Goal: Navigation & Orientation: Find specific page/section

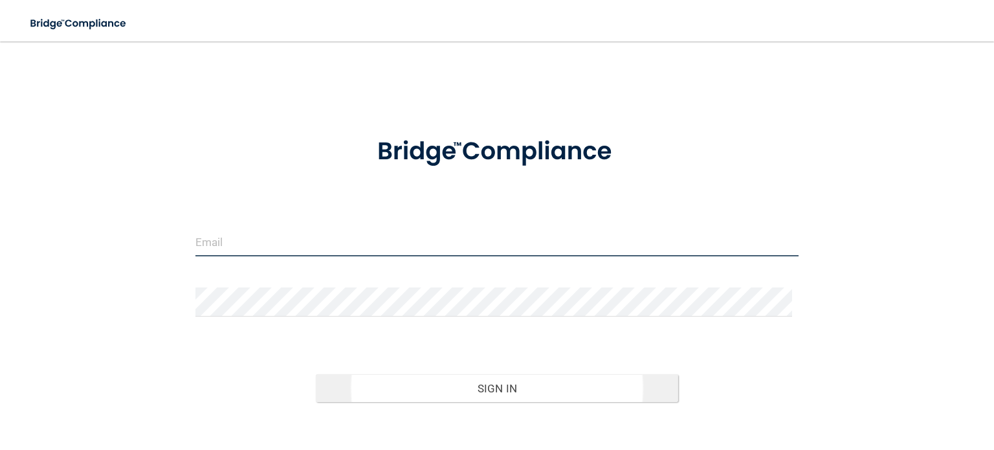
type input "[EMAIL_ADDRESS][DOMAIN_NAME]"
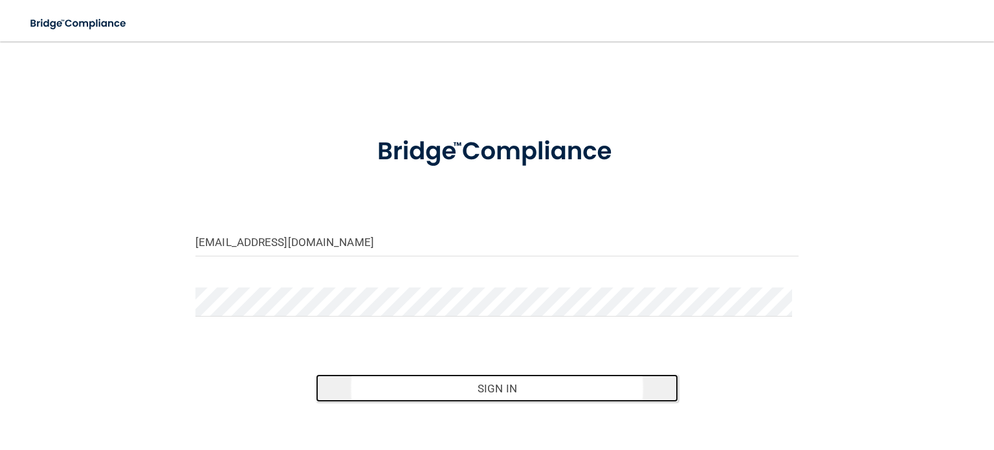
click at [464, 388] on button "Sign In" at bounding box center [497, 388] width 362 height 28
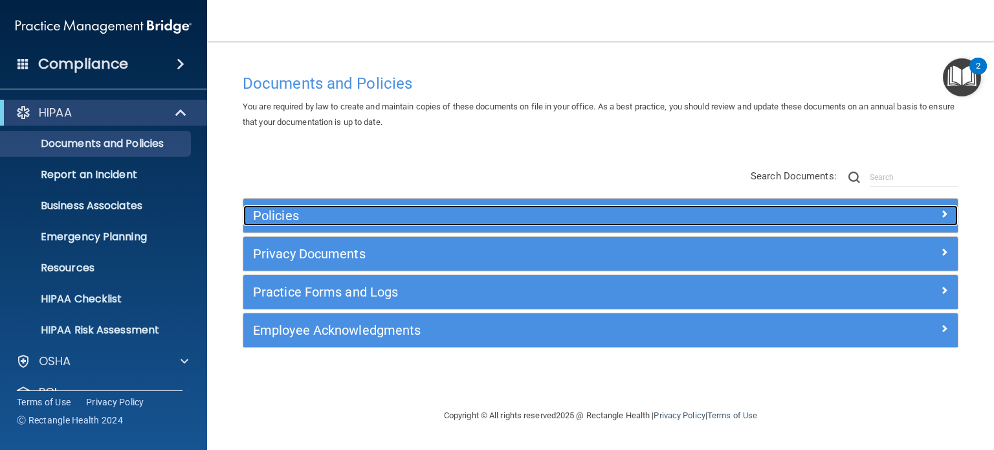
click at [307, 221] on h5 "Policies" at bounding box center [511, 215] width 516 height 14
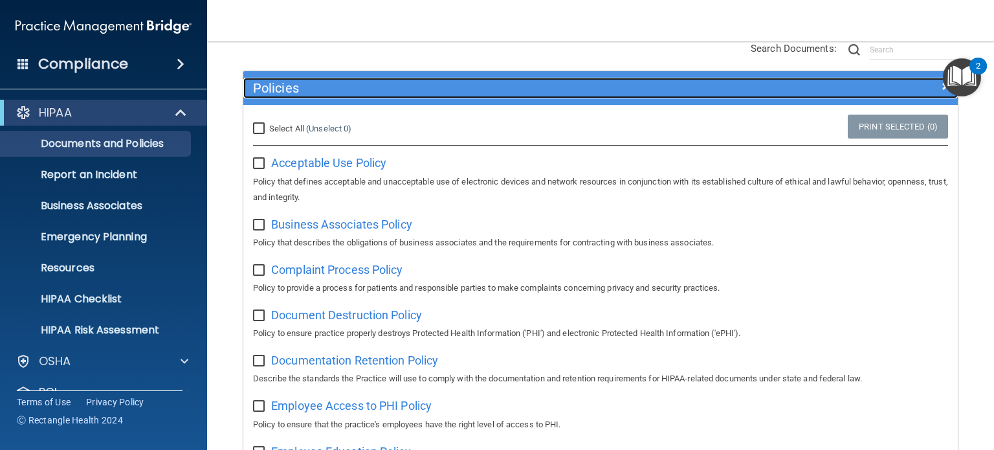
scroll to position [129, 0]
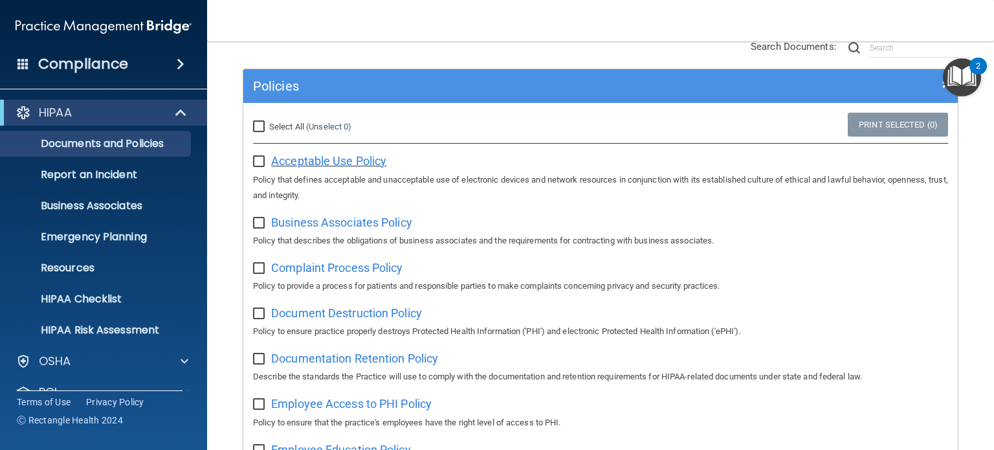
click at [327, 159] on span "Acceptable Use Policy" at bounding box center [328, 161] width 115 height 14
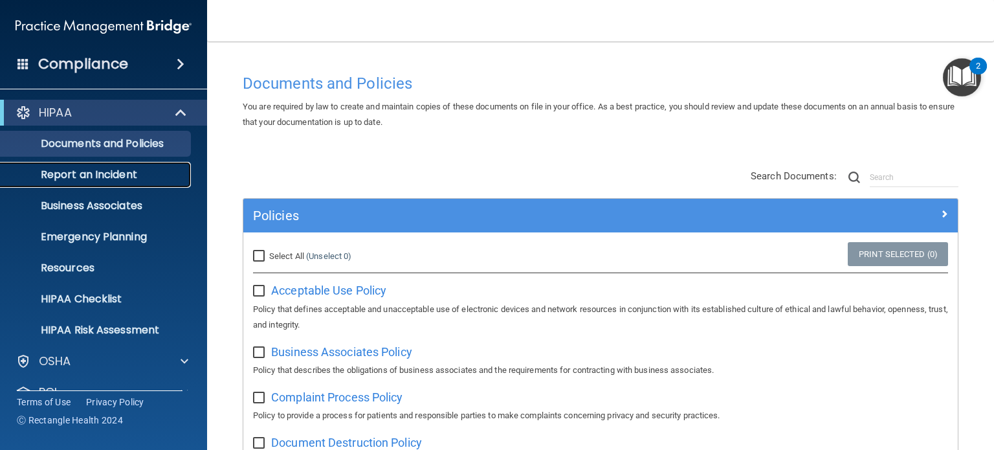
click at [92, 176] on p "Report an Incident" at bounding box center [96, 174] width 177 height 13
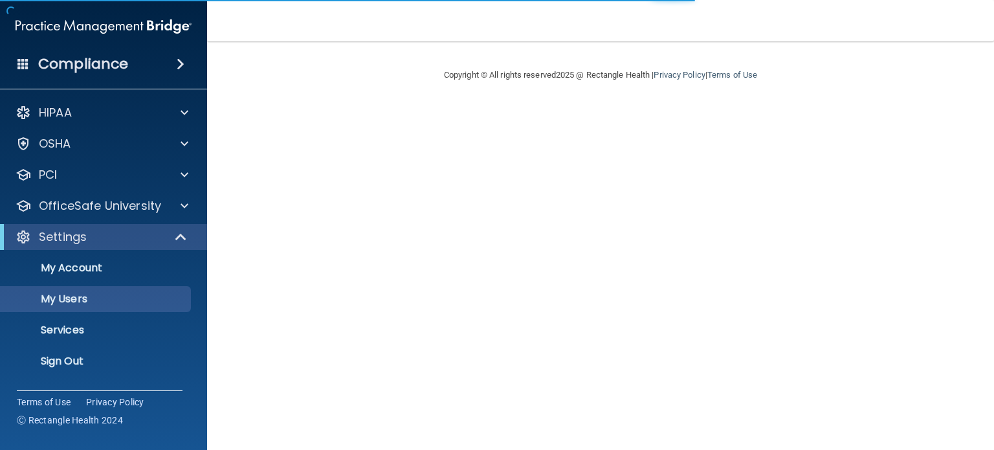
select select "20"
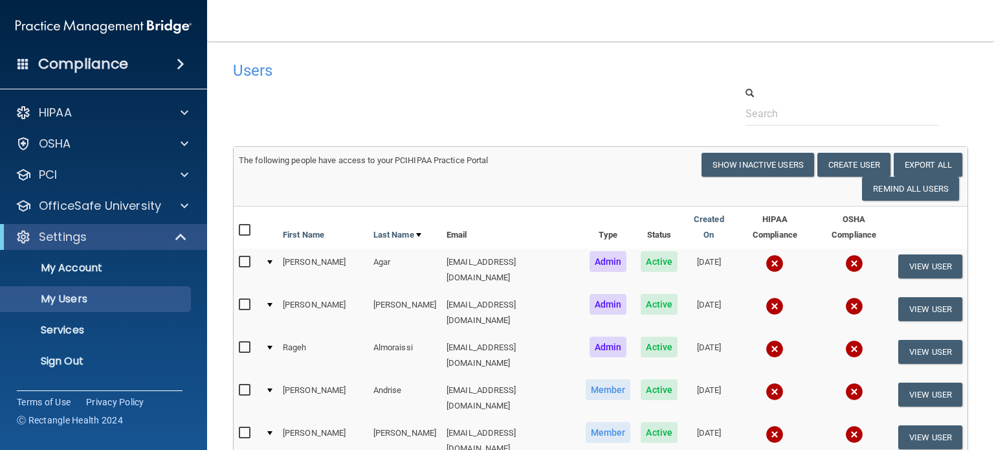
scroll to position [65, 0]
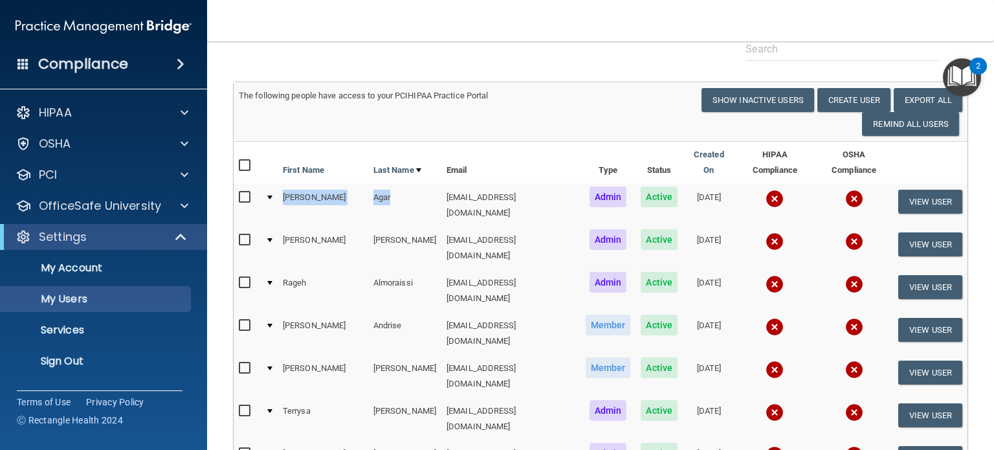
drag, startPoint x: 347, startPoint y: 188, endPoint x: 270, endPoint y: 195, distance: 77.3
click at [270, 195] on tr "[PERSON_NAME] [EMAIL_ADDRESS][DOMAIN_NAME] Admin Active [DATE] View User" at bounding box center [601, 205] width 734 height 43
click at [355, 133] on div "The following people have access to your PCIHIPAA Practice Portal Resend Invite…" at bounding box center [600, 112] width 743 height 48
drag, startPoint x: 364, startPoint y: 224, endPoint x: 281, endPoint y: 225, distance: 82.8
click at [281, 226] on tr "[PERSON_NAME] [EMAIL_ADDRESS][DOMAIN_NAME] Admin Active [DATE] View User" at bounding box center [601, 247] width 734 height 43
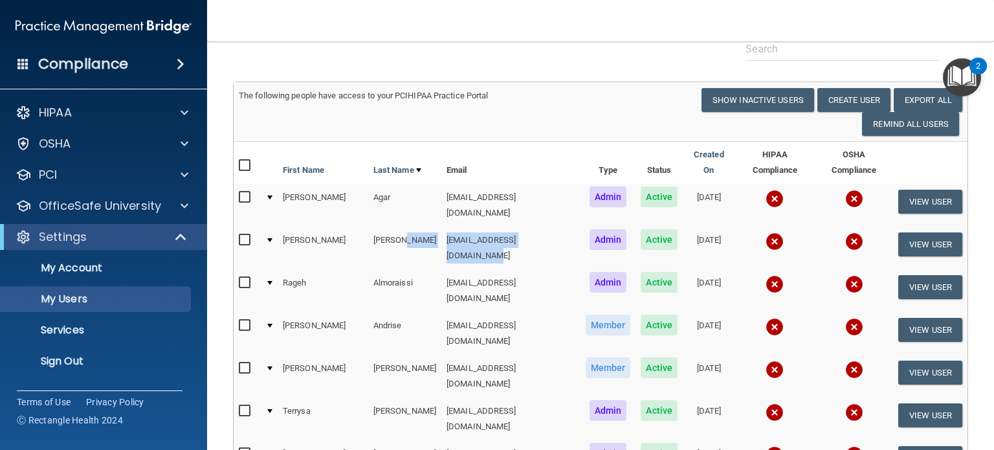
drag, startPoint x: 488, startPoint y: 226, endPoint x: 422, endPoint y: 109, distance: 134.4
click at [388, 226] on tr "[PERSON_NAME] [EMAIL_ADDRESS][DOMAIN_NAME] Admin Active [DATE] View User" at bounding box center [601, 247] width 734 height 43
click at [422, 120] on div "The following people have access to your PCIHIPAA Practice Portal Resend Invite…" at bounding box center [600, 112] width 743 height 48
click at [435, 113] on div "The following people have access to your PCIHIPAA Practice Portal Resend Invite…" at bounding box center [600, 112] width 743 height 48
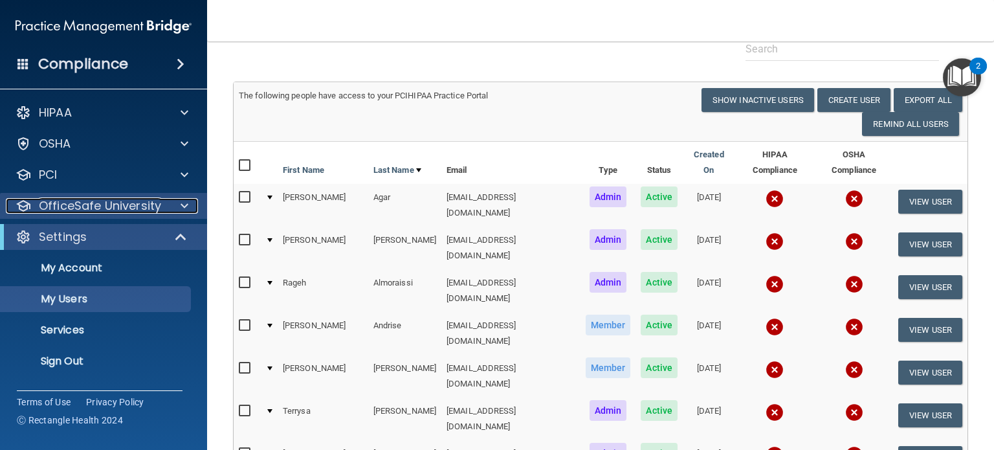
click at [122, 204] on p "OfficeSafe University" at bounding box center [100, 206] width 122 height 16
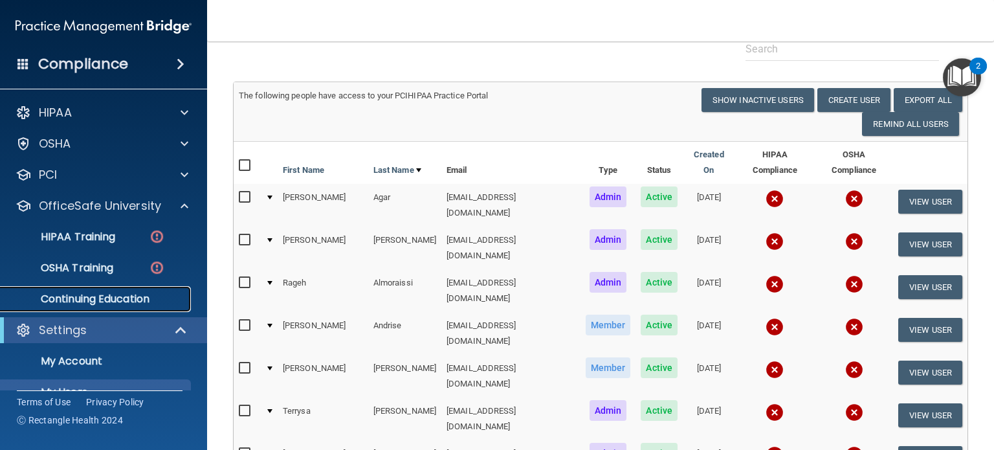
click at [124, 296] on p "Continuing Education" at bounding box center [96, 298] width 177 height 13
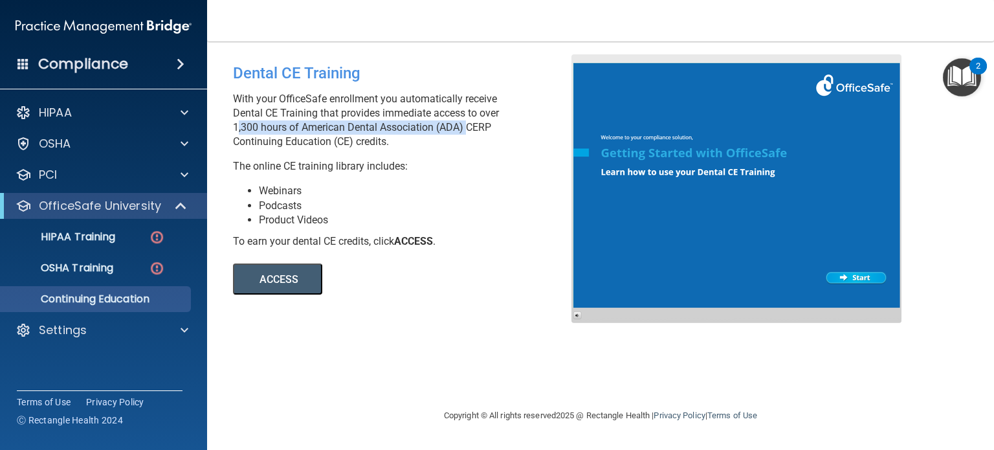
drag, startPoint x: 234, startPoint y: 128, endPoint x: 463, endPoint y: 133, distance: 229.1
click at [463, 133] on p "With your OfficeSafe enrollment you automatically receive Dental CE Training th…" at bounding box center [407, 120] width 348 height 57
click at [400, 130] on p "With your OfficeSafe enrollment you automatically receive Dental CE Training th…" at bounding box center [407, 120] width 348 height 57
drag, startPoint x: 471, startPoint y: 126, endPoint x: 488, endPoint y: 140, distance: 22.0
click at [488, 140] on p "With your OfficeSafe enrollment you automatically receive Dental CE Training th…" at bounding box center [407, 120] width 348 height 57
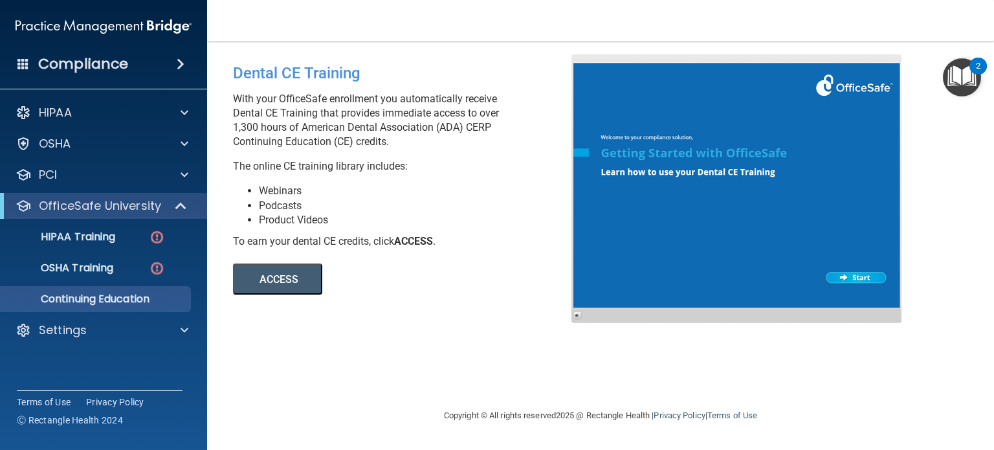
click at [489, 181] on div "Dental CE Training With your OfficeSafe enrollment you automatically receive De…" at bounding box center [407, 174] width 368 height 240
click at [423, 222] on li "Product Videos" at bounding box center [420, 220] width 322 height 14
click at [78, 150] on div "OSHA" at bounding box center [86, 144] width 160 height 16
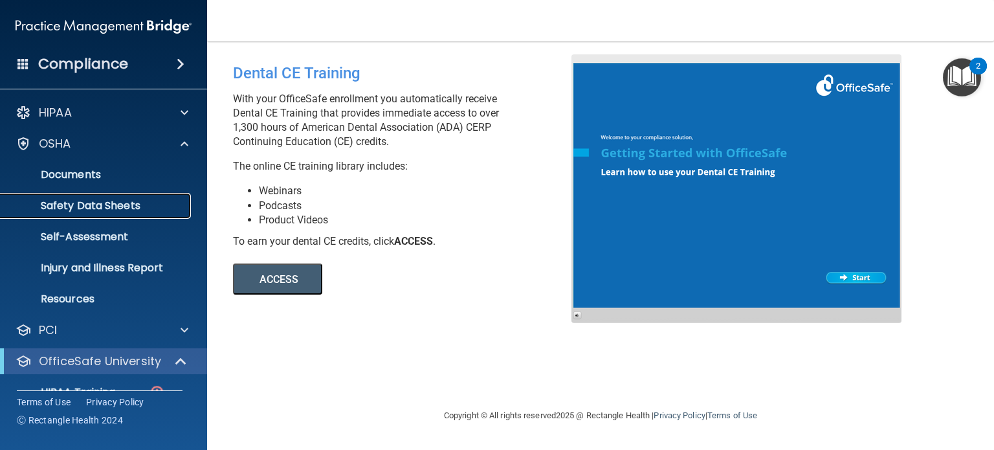
click at [104, 206] on p "Safety Data Sheets" at bounding box center [96, 205] width 177 height 13
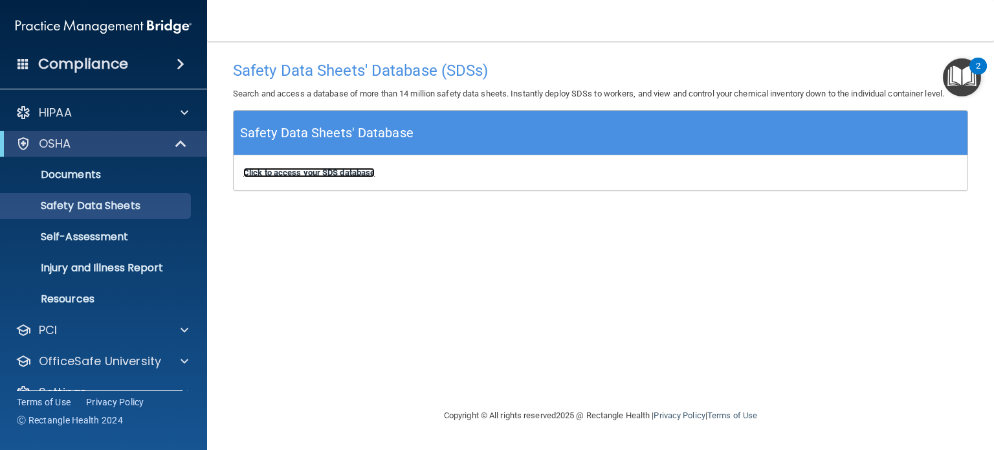
click at [296, 168] on b "Click to access your SDS database" at bounding box center [308, 173] width 131 height 10
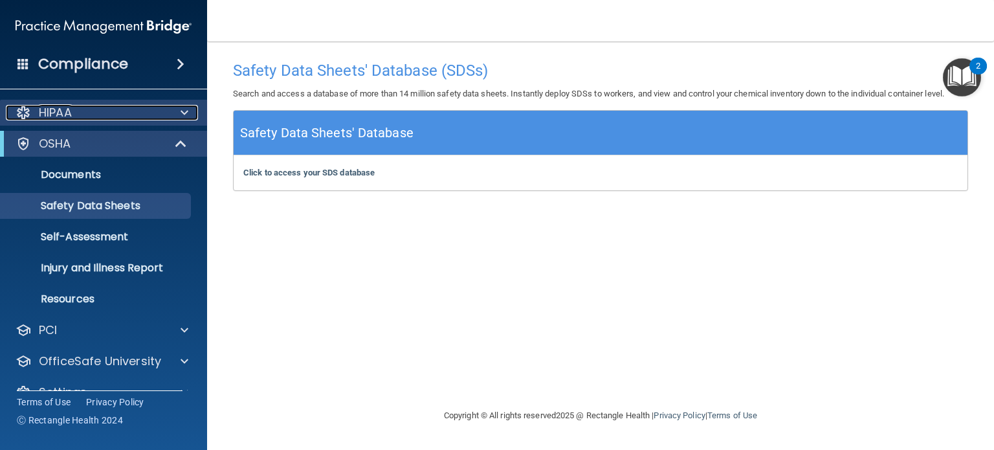
click at [106, 113] on div "HIPAA" at bounding box center [86, 113] width 160 height 16
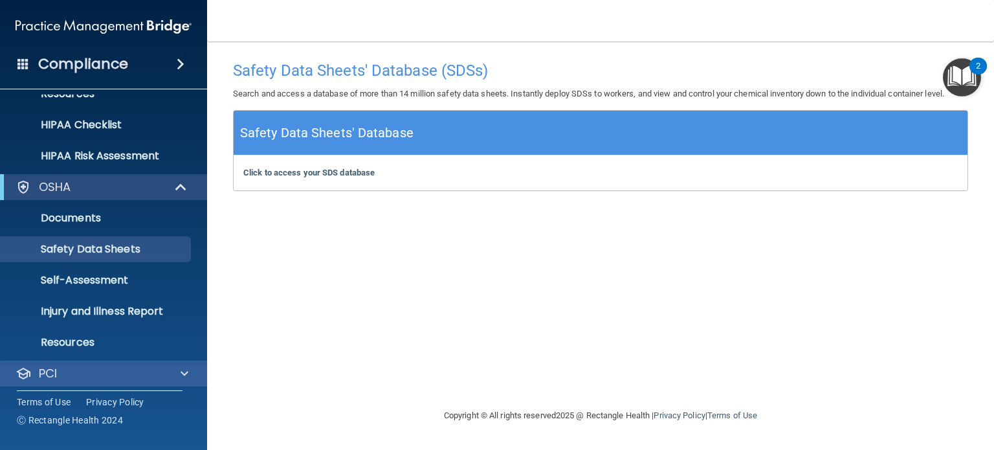
scroll to position [242, 0]
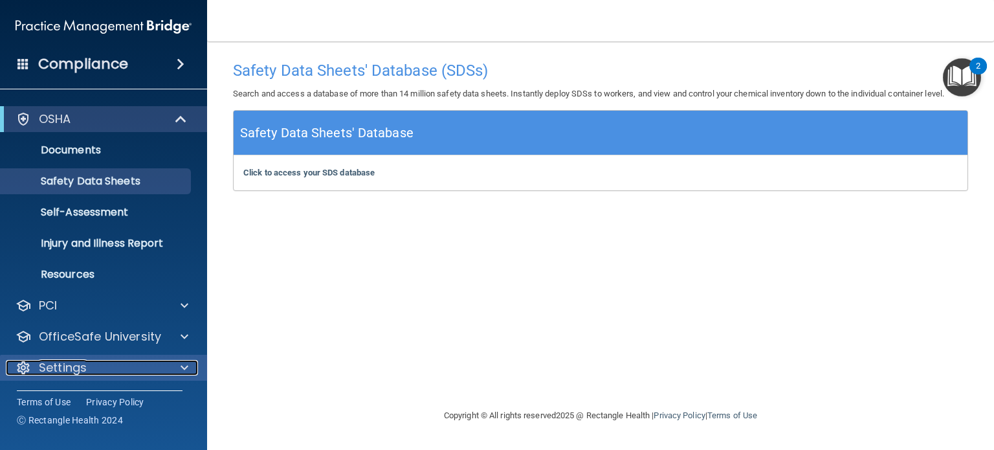
click at [92, 360] on div "Settings" at bounding box center [86, 368] width 160 height 16
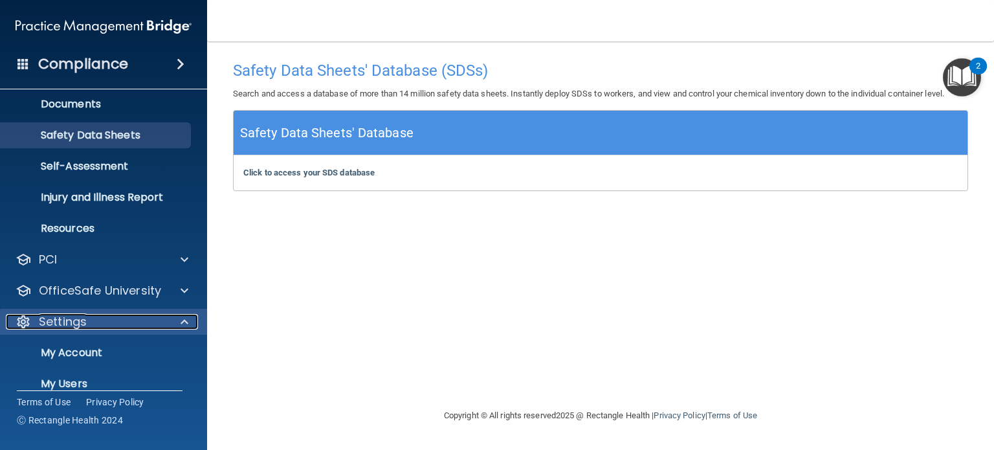
scroll to position [366, 0]
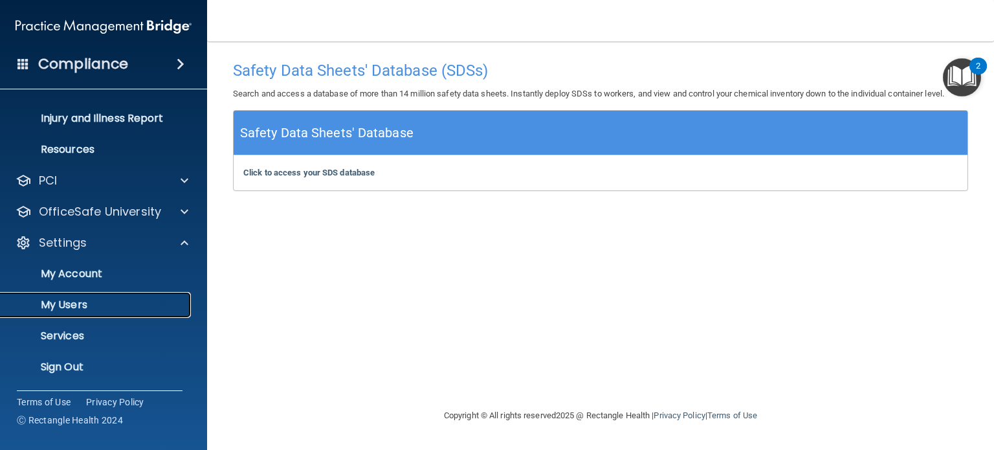
click at [80, 302] on p "My Users" at bounding box center [96, 304] width 177 height 13
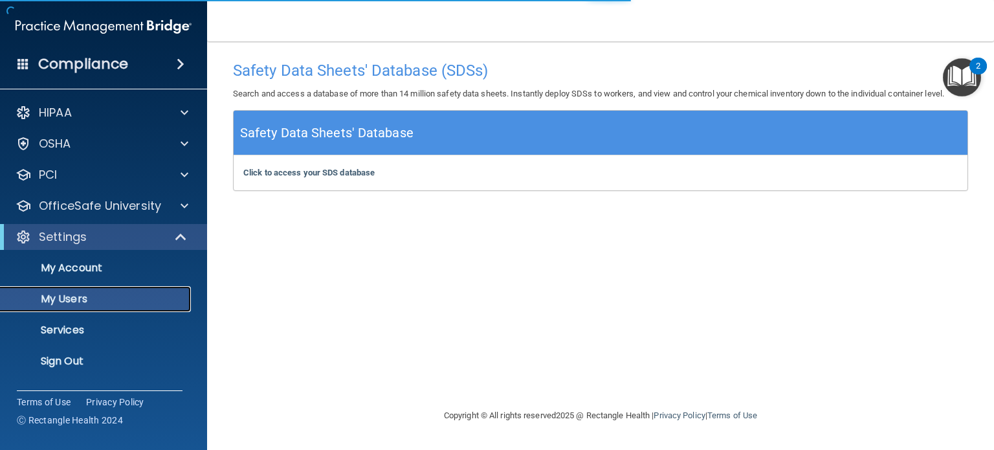
select select "20"
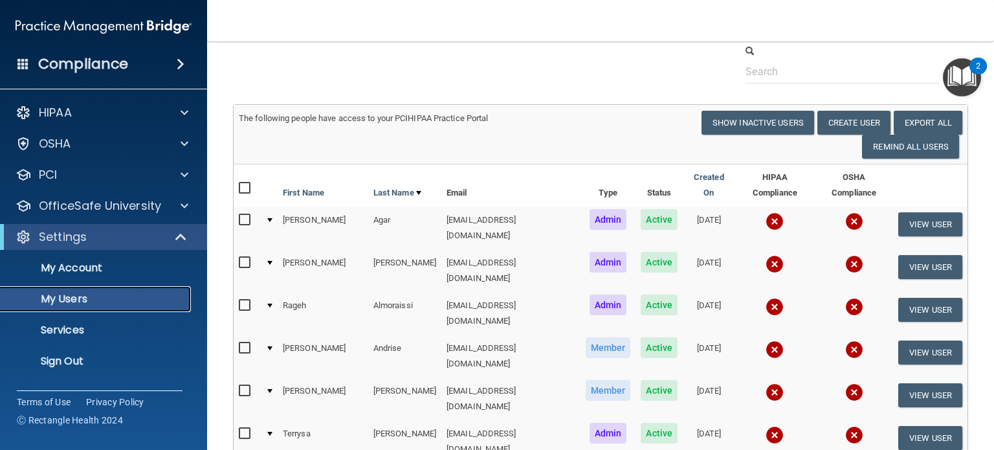
scroll to position [65, 0]
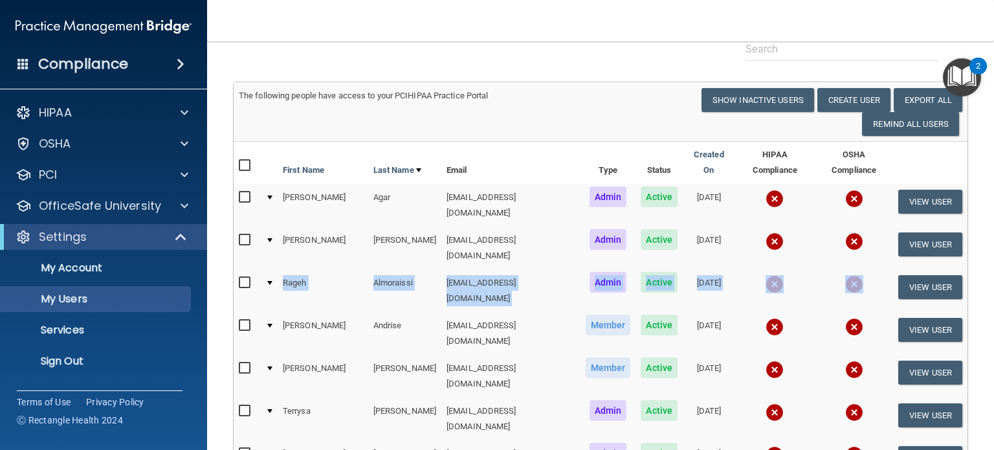
drag, startPoint x: 861, startPoint y: 254, endPoint x: 270, endPoint y: 258, distance: 590.8
click at [270, 269] on tr "Rageh Almoraissi [EMAIL_ADDRESS][DOMAIN_NAME] Admin Active [DATE] View User" at bounding box center [601, 290] width 734 height 43
click at [931, 275] on button "View User" at bounding box center [930, 287] width 64 height 24
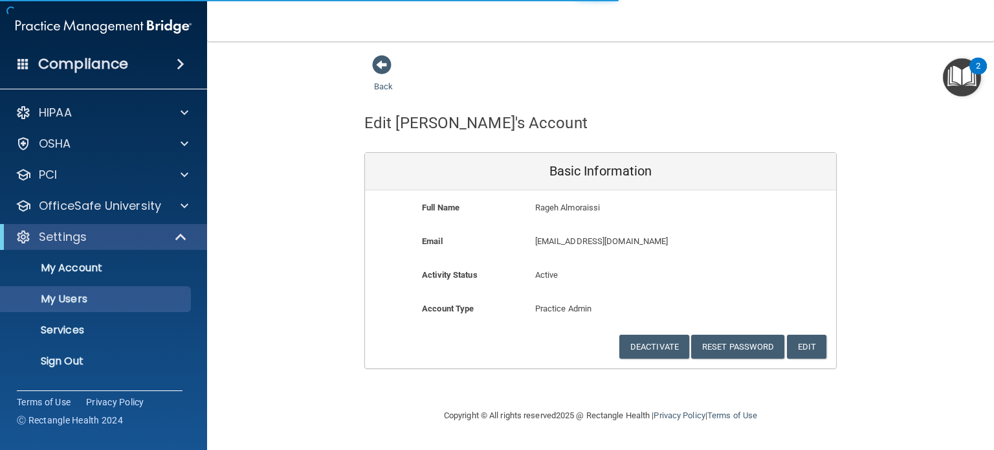
select select "20"
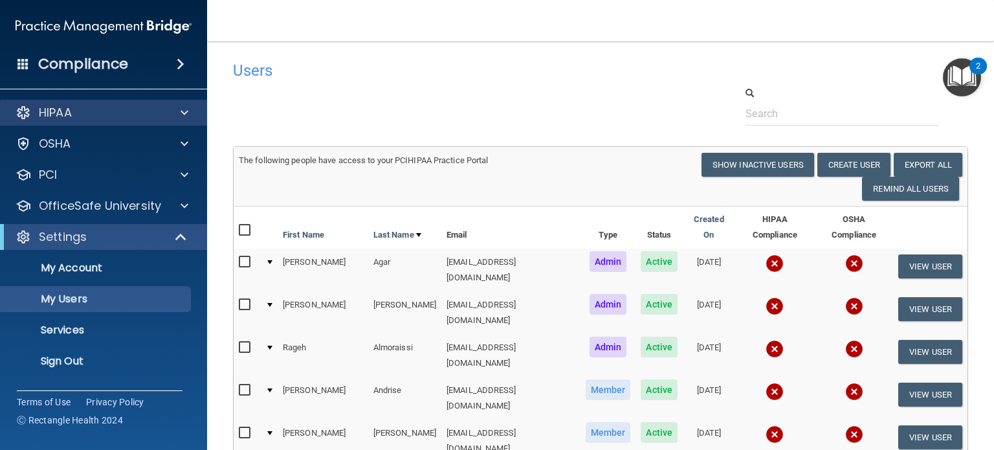
click at [82, 124] on div "HIPAA" at bounding box center [104, 113] width 208 height 26
click at [88, 114] on div "HIPAA" at bounding box center [86, 113] width 160 height 16
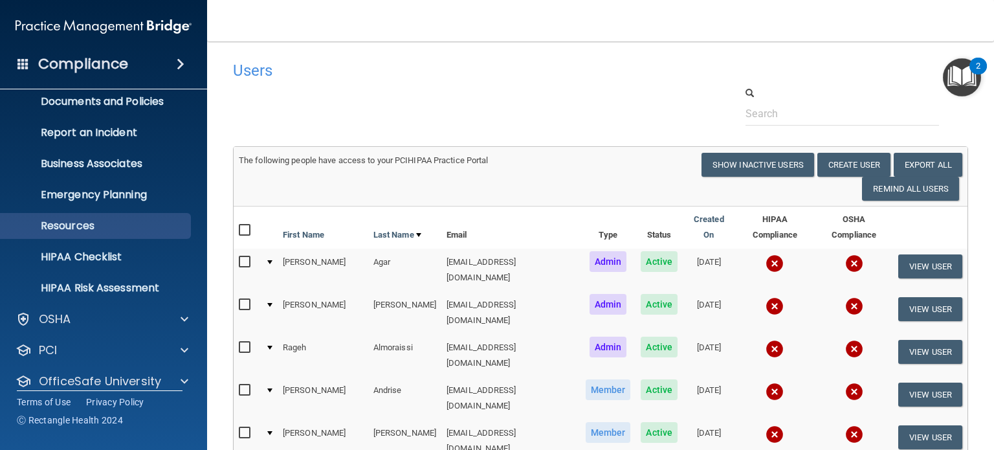
scroll to position [65, 0]
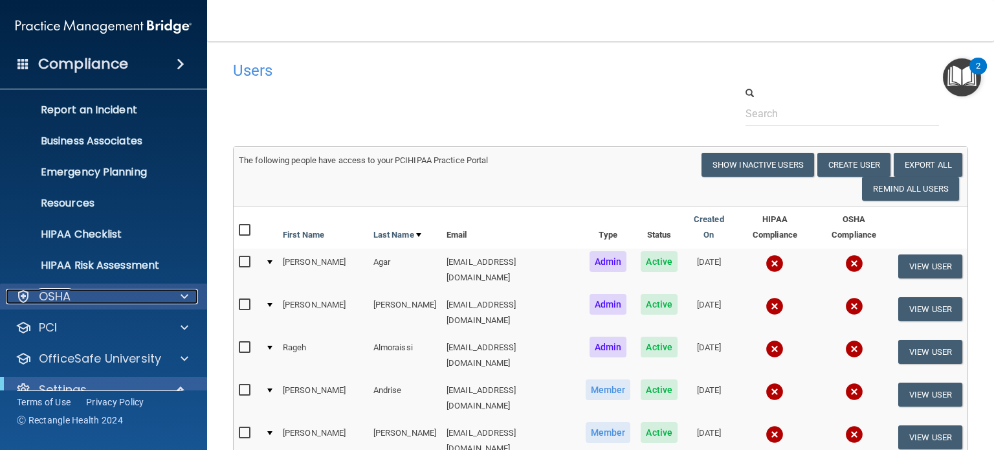
click at [101, 289] on div "OSHA" at bounding box center [86, 297] width 160 height 16
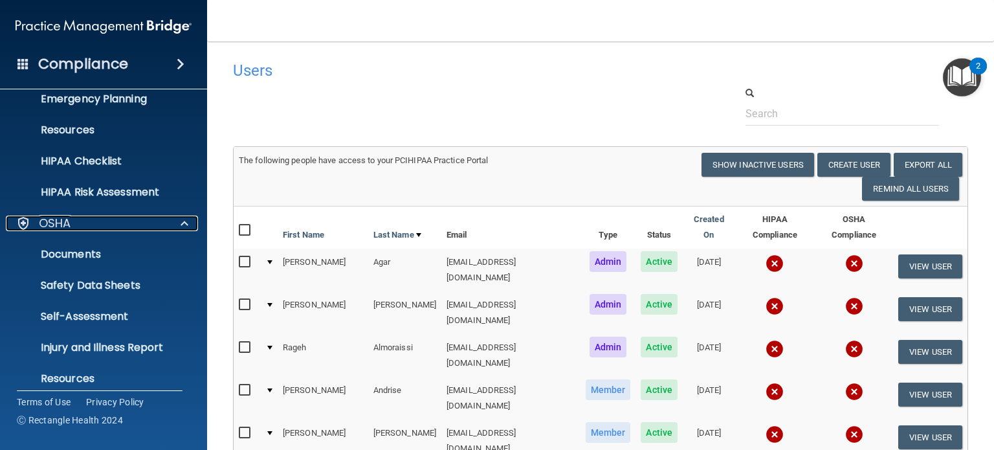
scroll to position [194, 0]
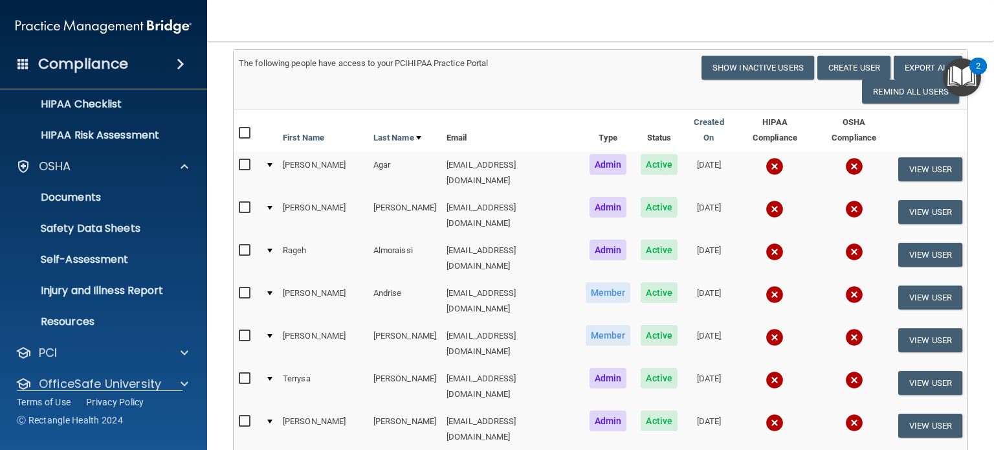
scroll to position [129, 0]
